Goal: Navigation & Orientation: Go to known website

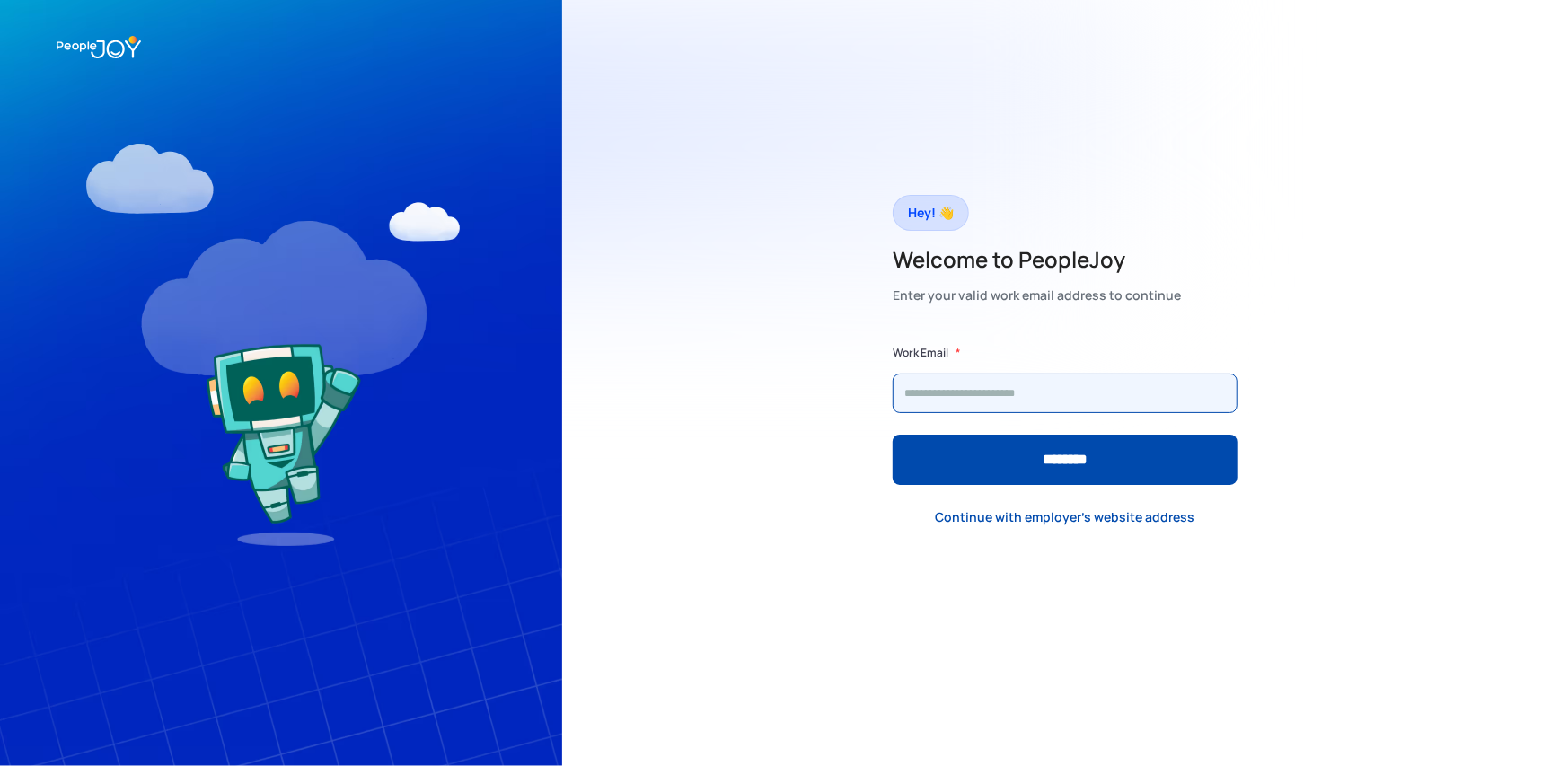
click at [934, 387] on input "Form" at bounding box center [1065, 393] width 344 height 40
type input "**********"
click at [893, 435] on input "********" at bounding box center [1065, 460] width 344 height 51
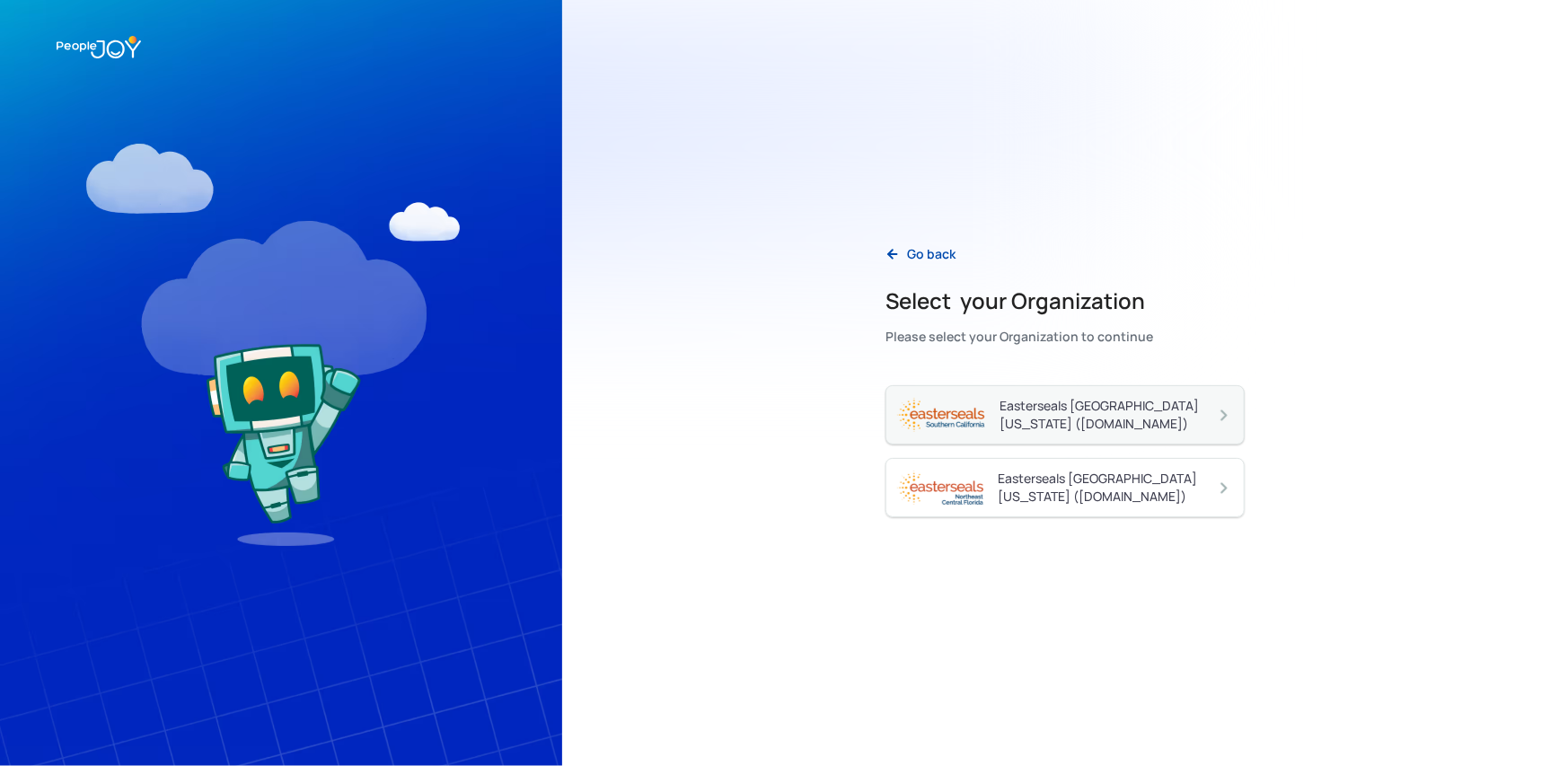
click at [1022, 418] on div "Easterseals Southern California (essc.peoplejoy.com)" at bounding box center [1107, 415] width 215 height 36
